Goal: Find specific page/section

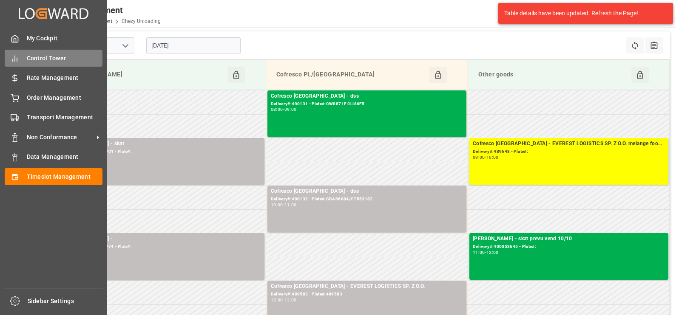
click at [16, 56] on icon at bounding box center [15, 58] width 8 height 8
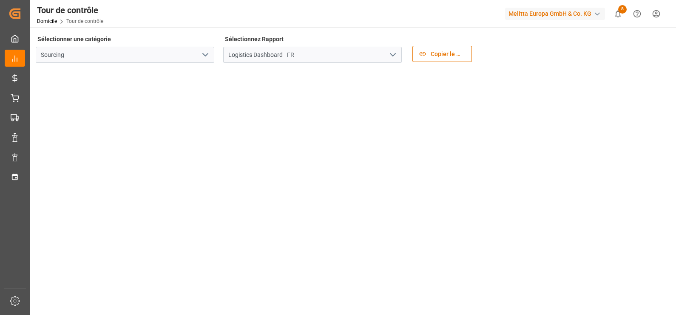
click at [117, 6] on div "Tour de contrôle Domicile Tour de contrôle Melitta Europa GmbH & Co. KG 8 Notif…" at bounding box center [350, 13] width 652 height 27
